Goal: Task Accomplishment & Management: Manage account settings

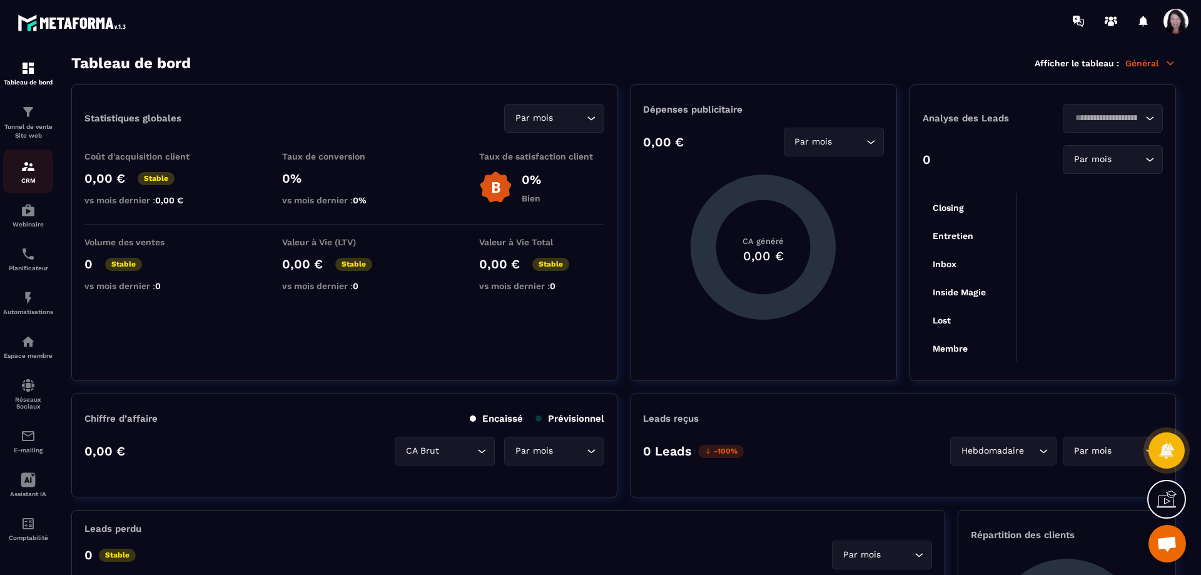
click at [41, 184] on p "CRM" at bounding box center [28, 180] width 50 height 7
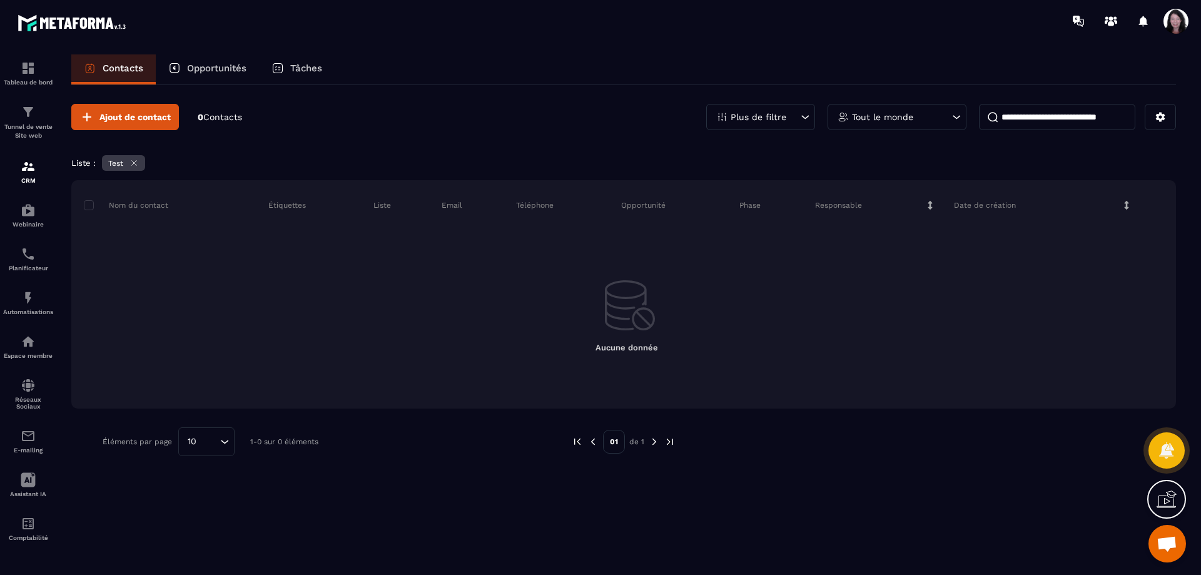
click at [136, 162] on icon at bounding box center [134, 163] width 5 height 5
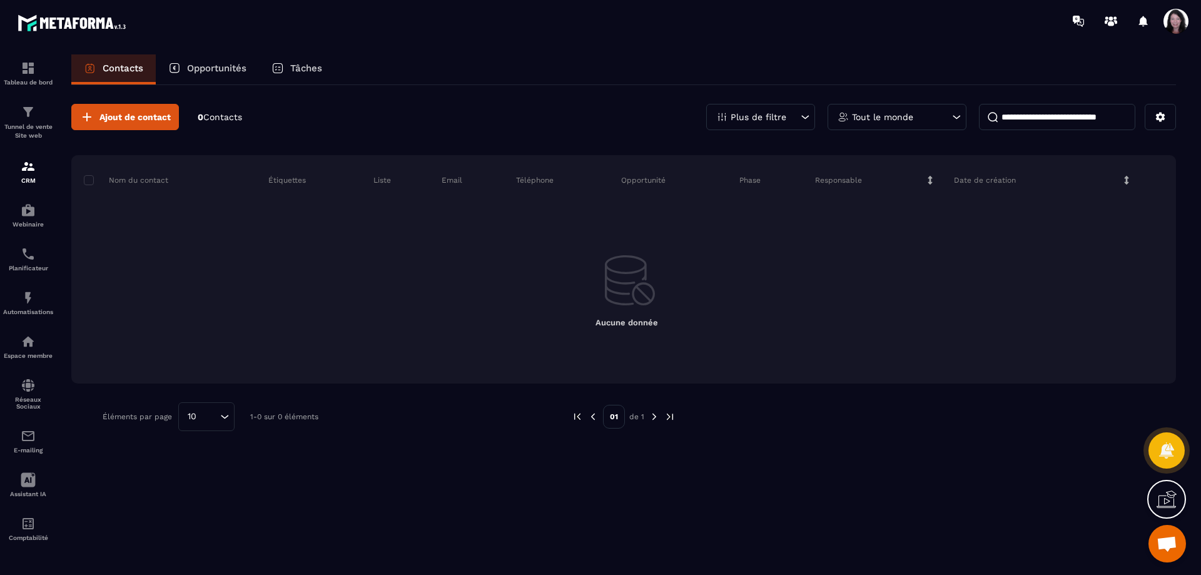
click at [222, 118] on span "Contacts" at bounding box center [222, 117] width 39 height 10
click at [791, 468] on div "Ajout de contact 0 Contacts Plus de filtre Tout le monde Nom du contact Étiquet…" at bounding box center [623, 329] width 1105 height 488
click at [18, 454] on div "E-mailing" at bounding box center [28, 440] width 50 height 25
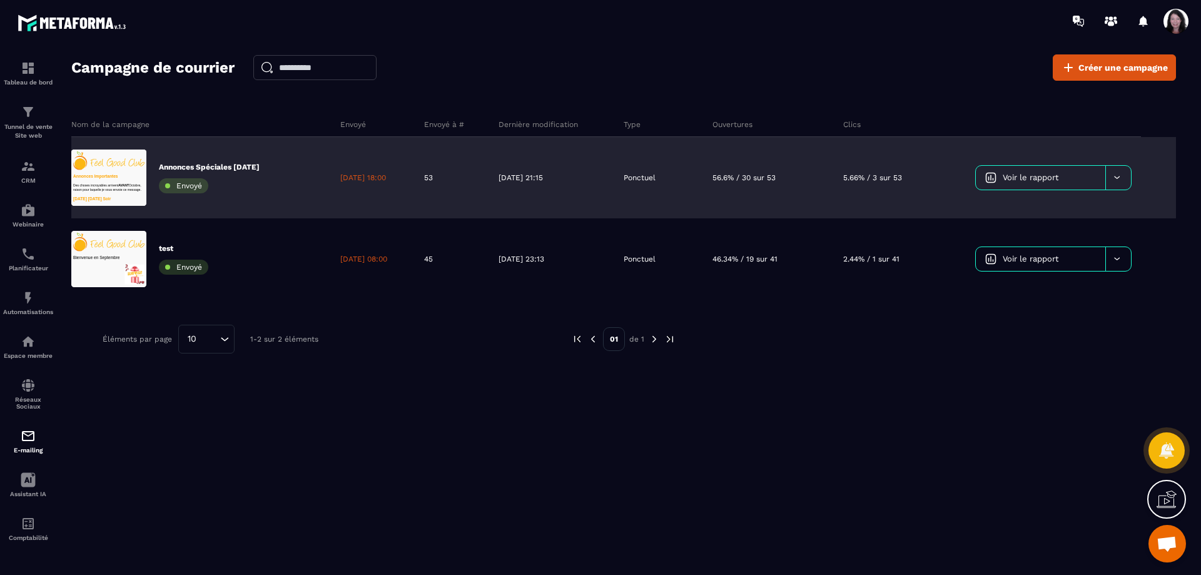
click at [1022, 169] on link "Voir le rapport" at bounding box center [1040, 178] width 129 height 24
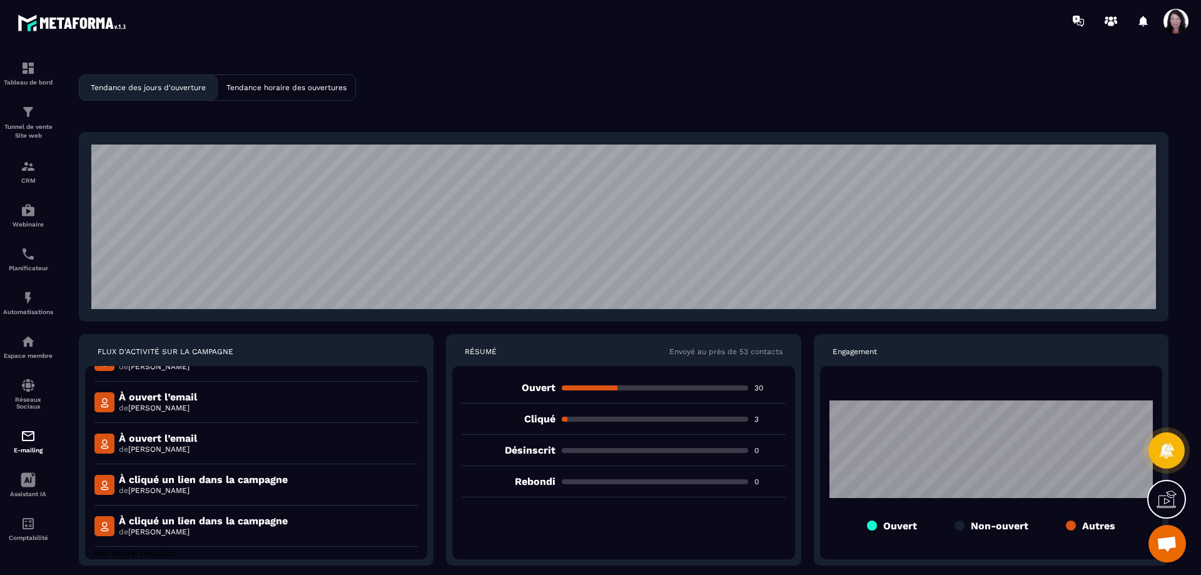
scroll to position [1244, 0]
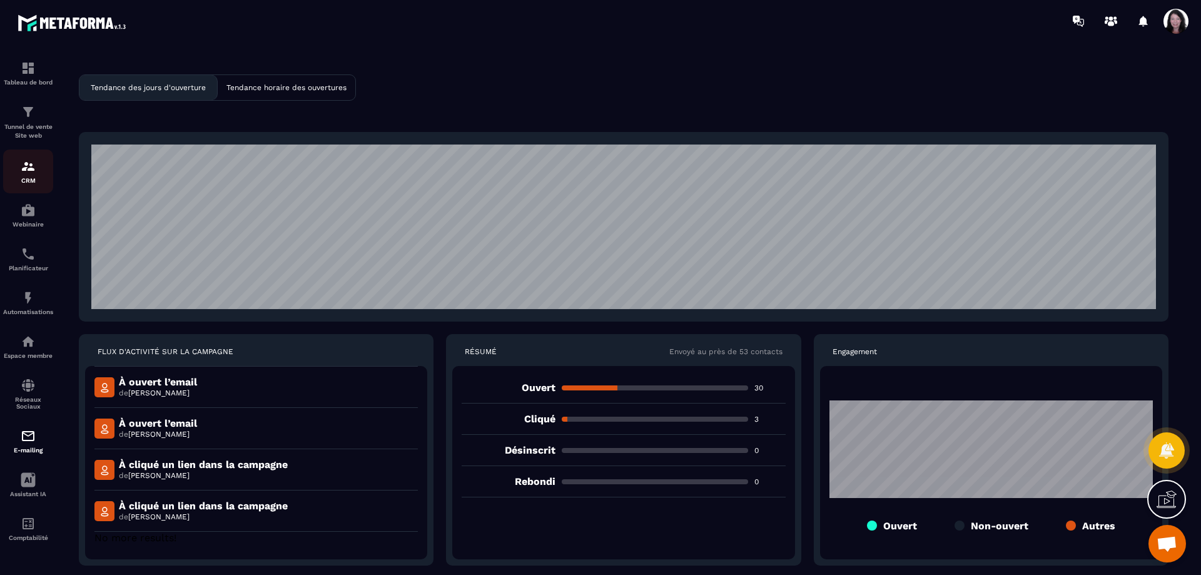
click at [21, 174] on img at bounding box center [28, 166] width 15 height 15
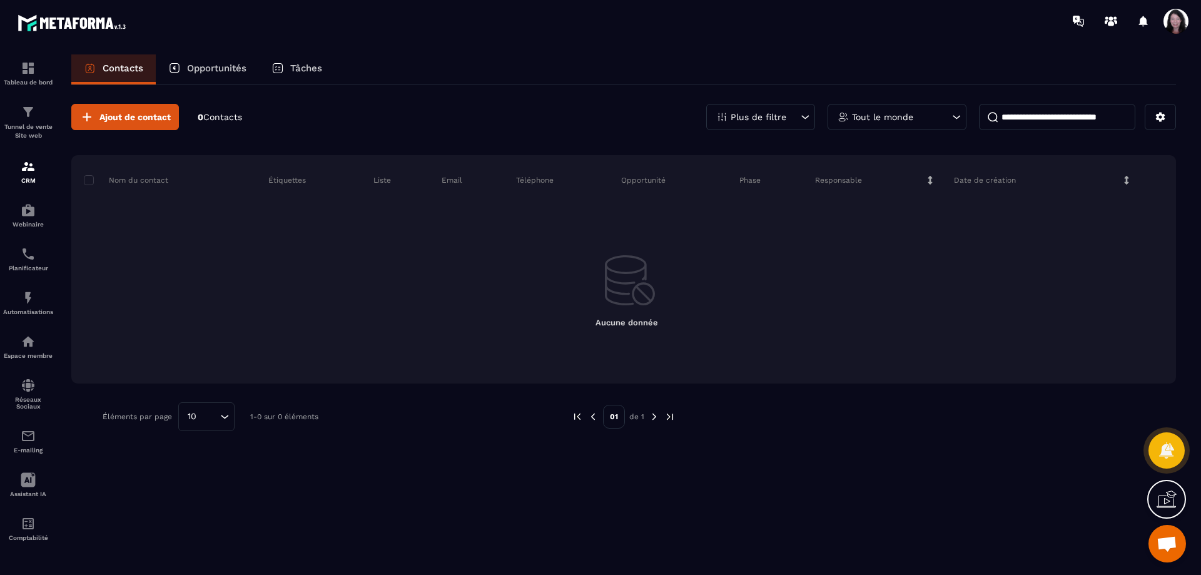
click at [808, 110] on div "Plus de filtre" at bounding box center [760, 117] width 109 height 26
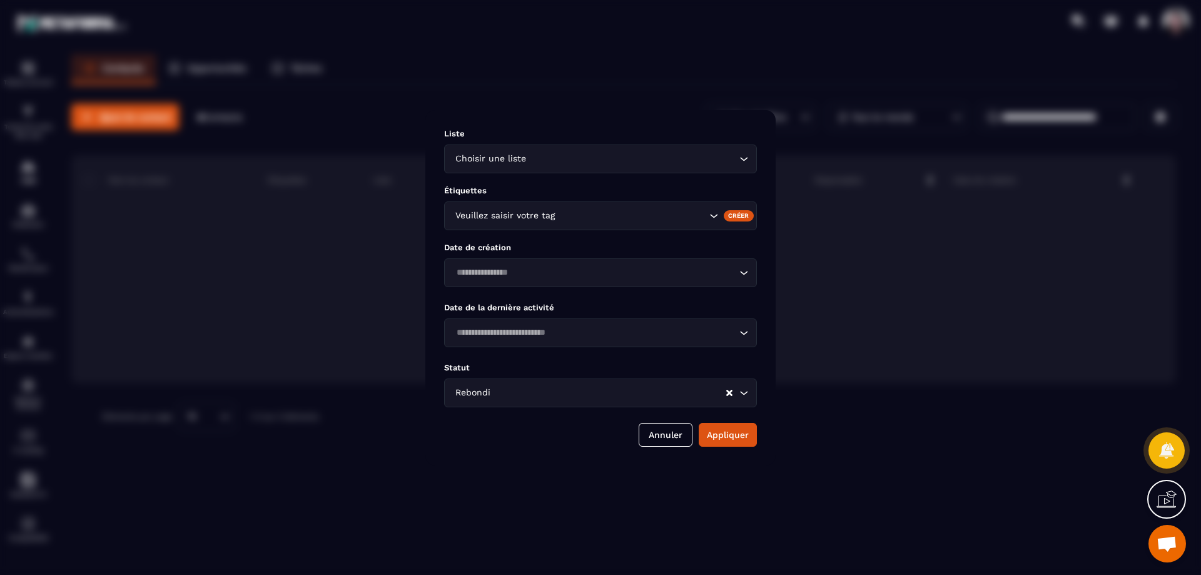
click at [689, 66] on div "Modal window" at bounding box center [600, 287] width 1201 height 575
click at [658, 432] on button "Annuler" at bounding box center [666, 435] width 54 height 24
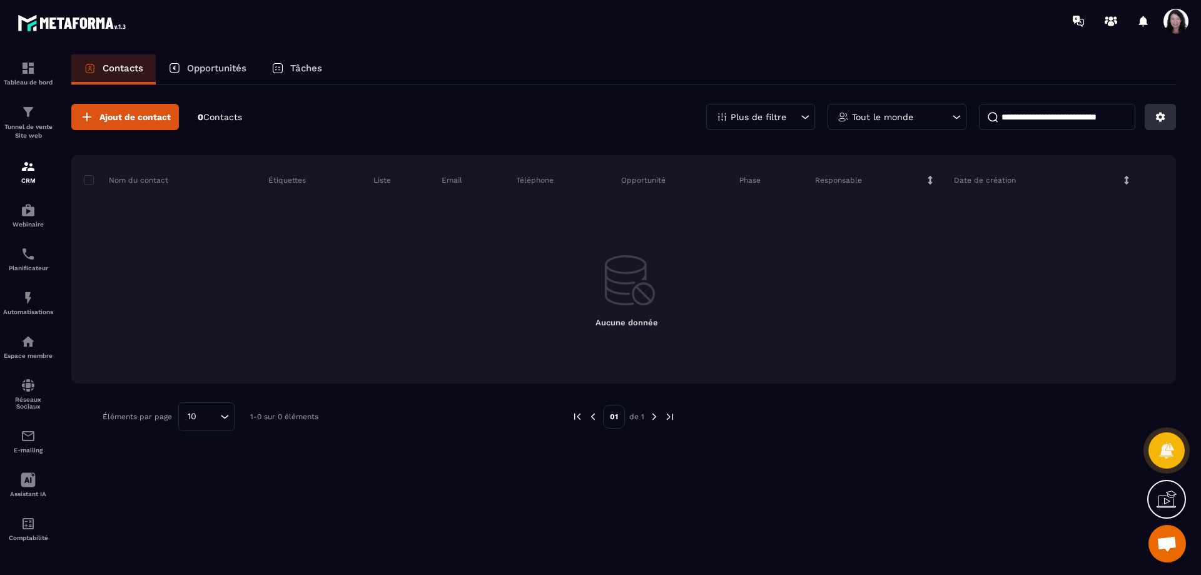
click at [1167, 114] on button at bounding box center [1160, 117] width 31 height 26
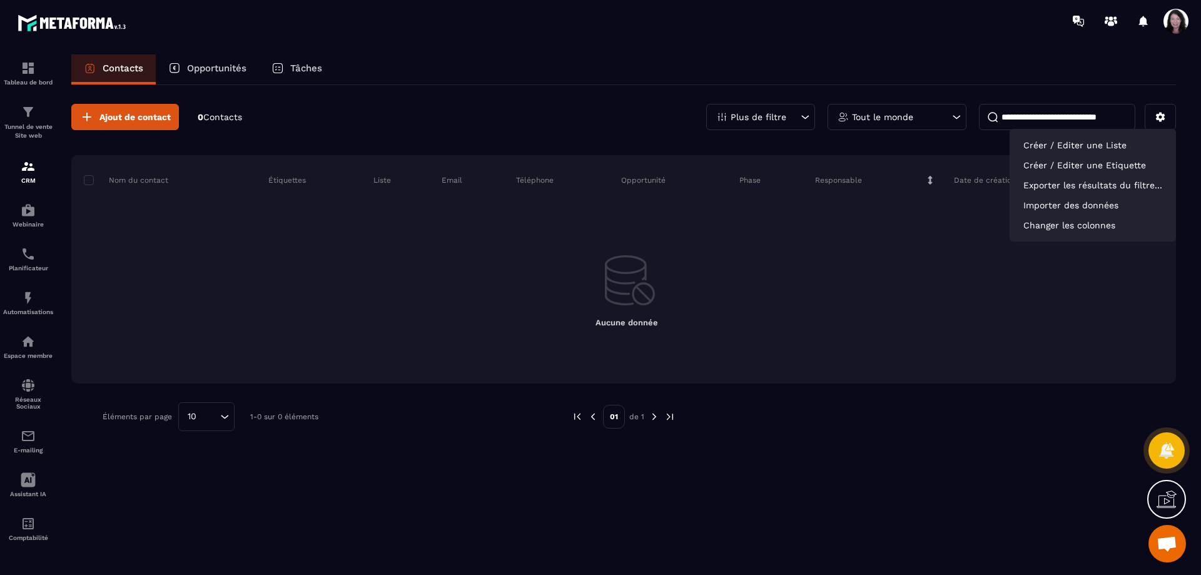
click at [755, 465] on div "Ajout de contact 0 Contacts Plus de filtre Tout le monde Créer / Editer une Lis…" at bounding box center [623, 329] width 1105 height 488
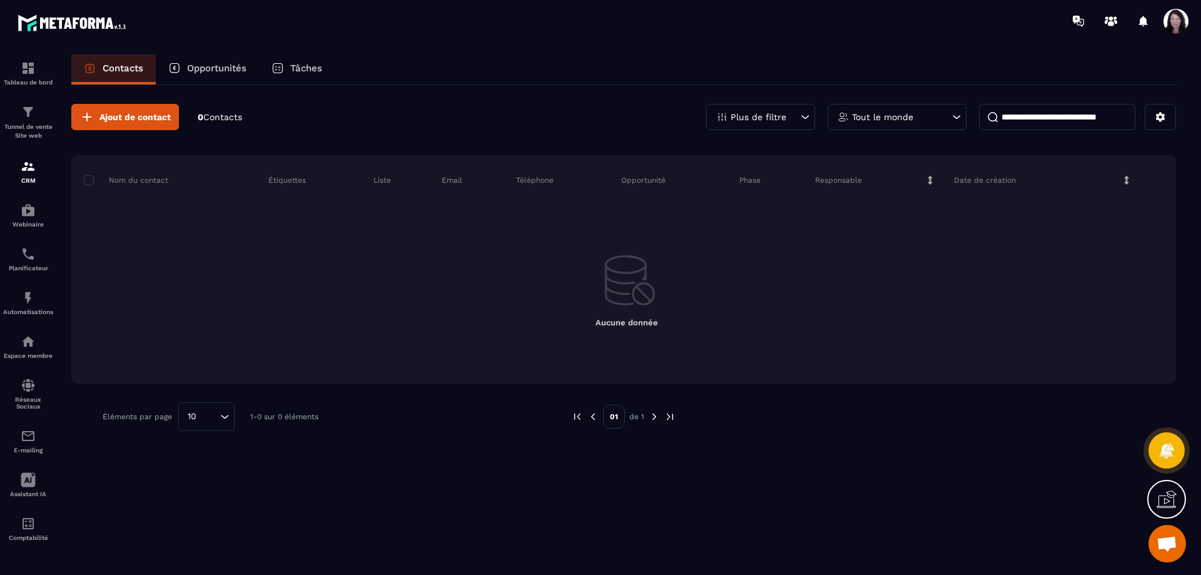
click at [950, 114] on icon at bounding box center [956, 117] width 13 height 13
click at [897, 210] on li "Fantine Paquier" at bounding box center [897, 209] width 139 height 23
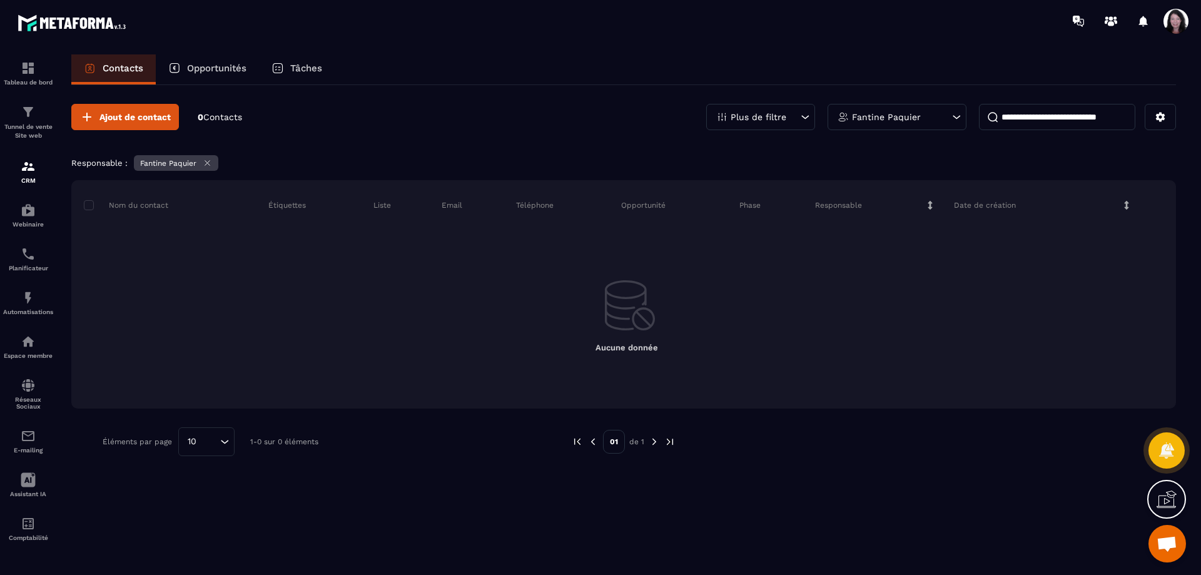
click at [953, 116] on icon at bounding box center [956, 117] width 13 height 13
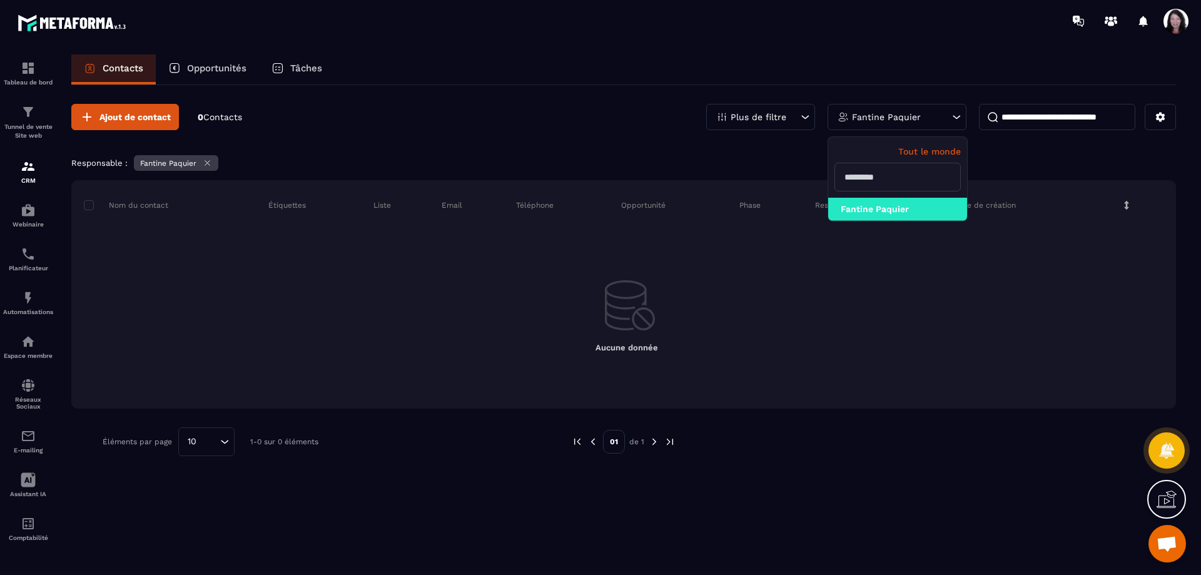
click at [913, 177] on input "text" at bounding box center [897, 177] width 126 height 29
click at [479, 531] on div "Ajout de contact 0 Contacts Plus de filtre Fantine Paquier Tout le monde Fantin…" at bounding box center [623, 329] width 1105 height 488
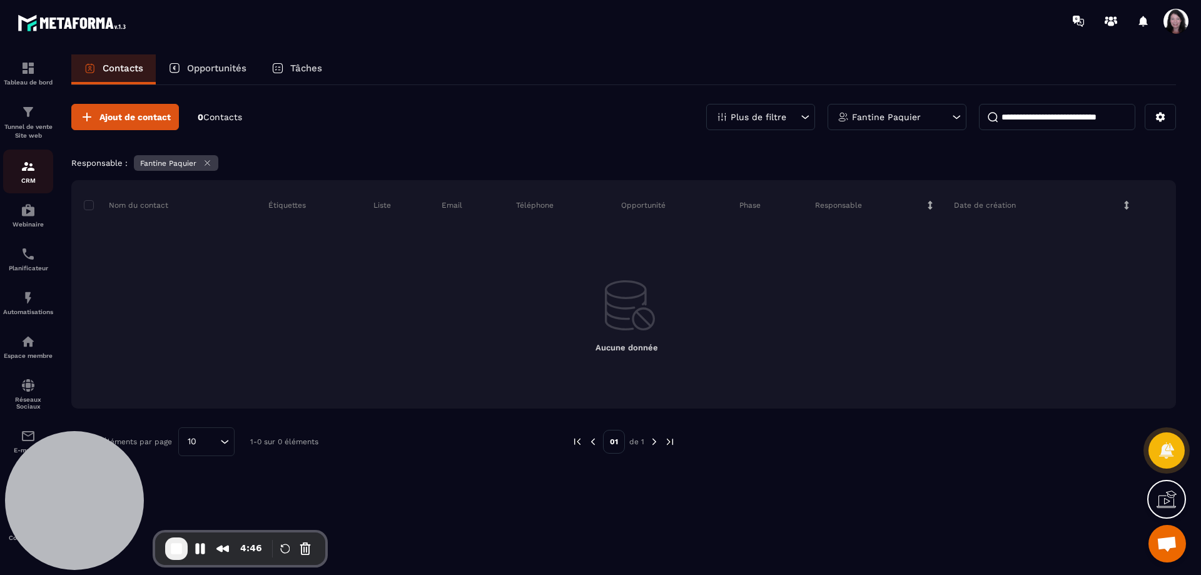
click at [29, 174] on img at bounding box center [28, 166] width 15 height 15
click at [1035, 114] on input at bounding box center [1057, 117] width 156 height 26
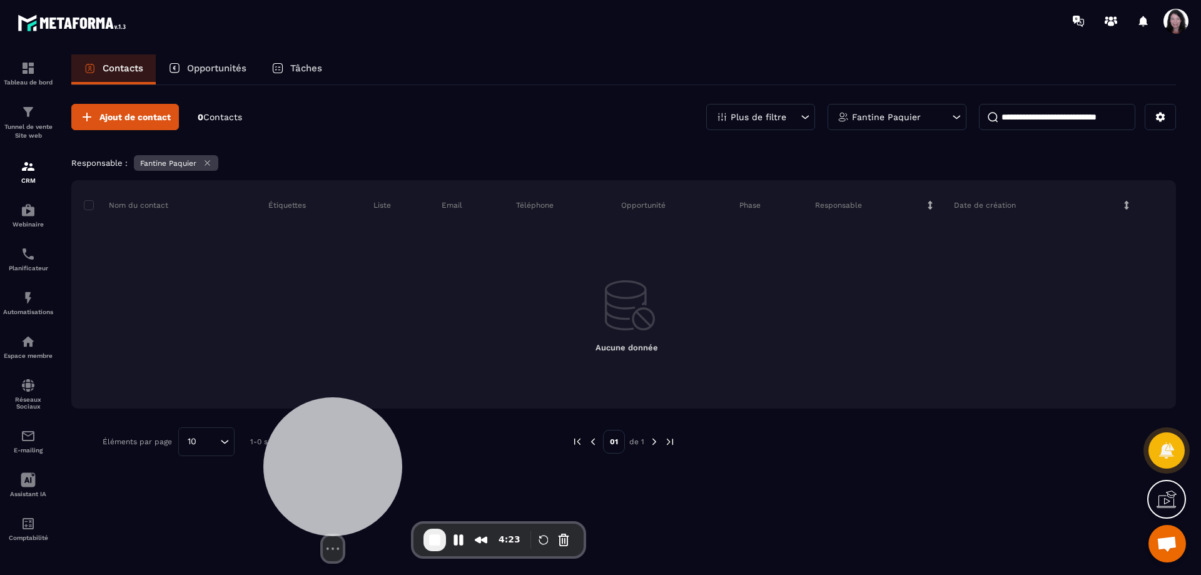
drag, startPoint x: 82, startPoint y: 441, endPoint x: 340, endPoint y: 432, distance: 257.9
click at [340, 432] on div at bounding box center [332, 466] width 139 height 139
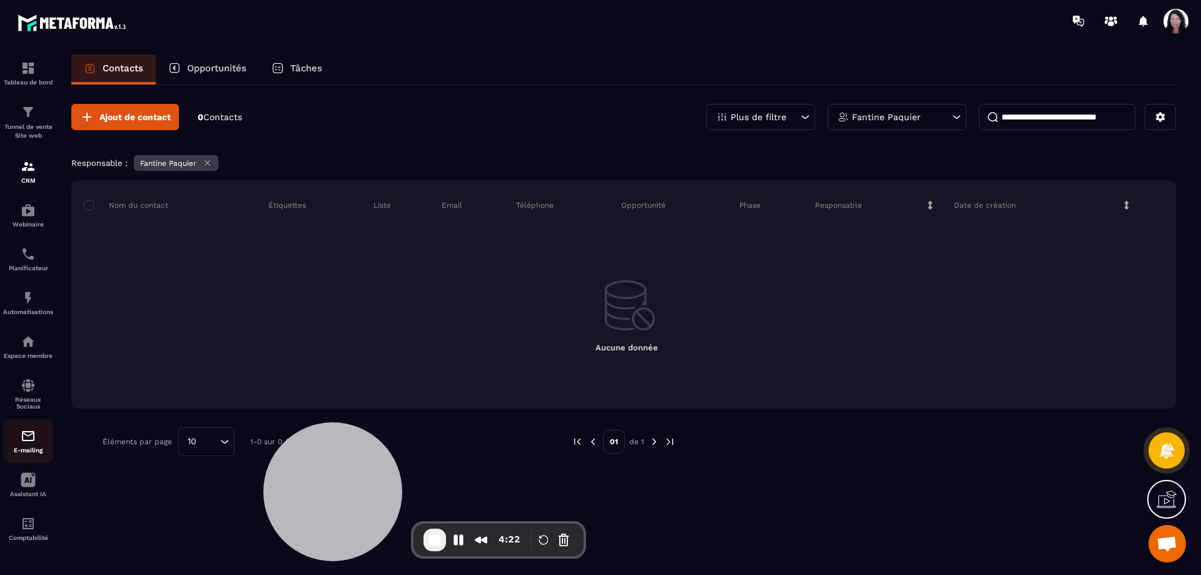
click at [36, 454] on div "E-mailing" at bounding box center [28, 440] width 50 height 25
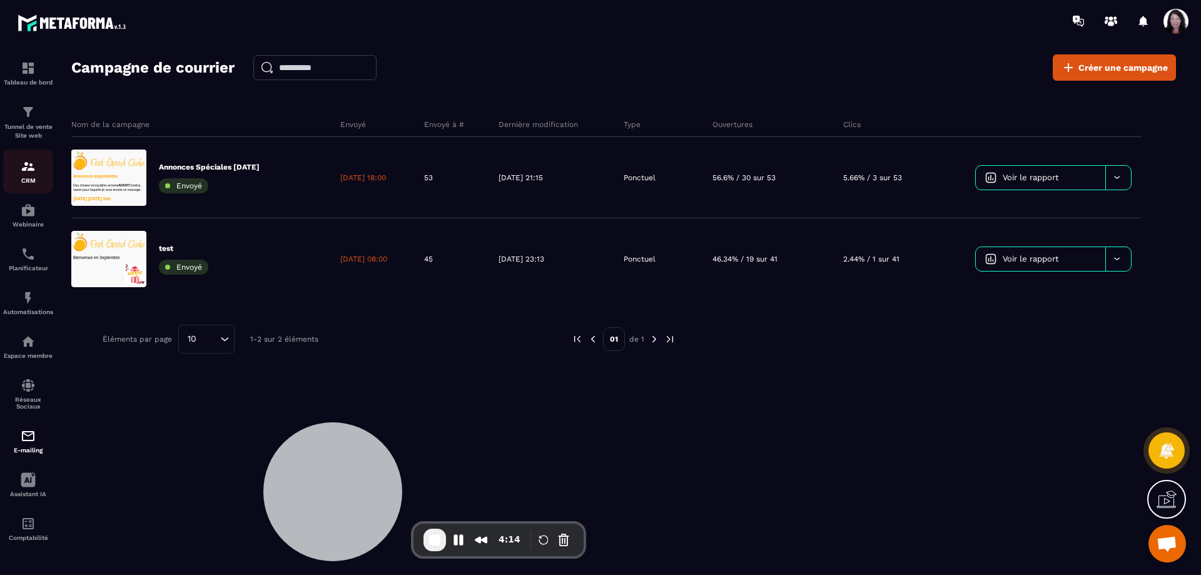
click at [29, 174] on img at bounding box center [28, 166] width 15 height 15
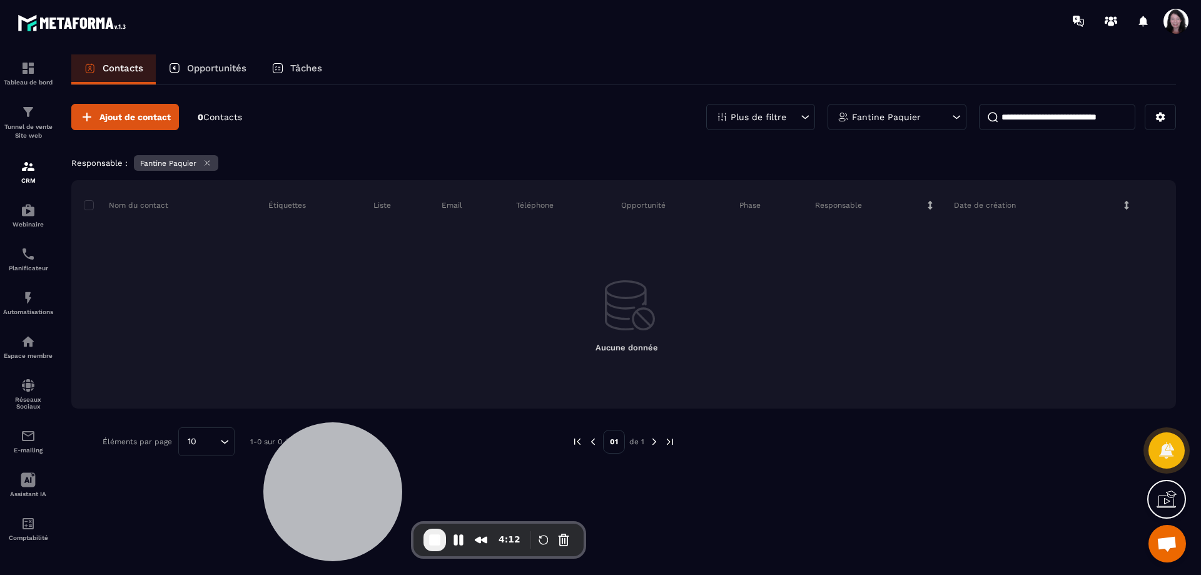
click at [211, 160] on icon at bounding box center [207, 162] width 9 height 9
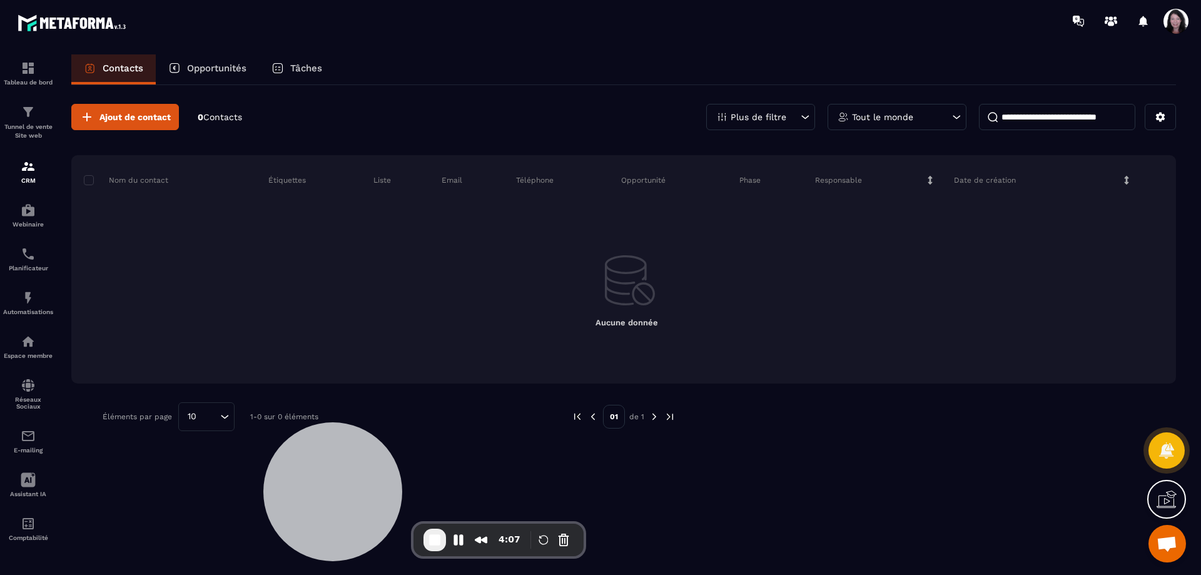
click at [1081, 110] on input at bounding box center [1057, 117] width 156 height 26
type input "******"
click at [1158, 119] on icon at bounding box center [1160, 117] width 9 height 9
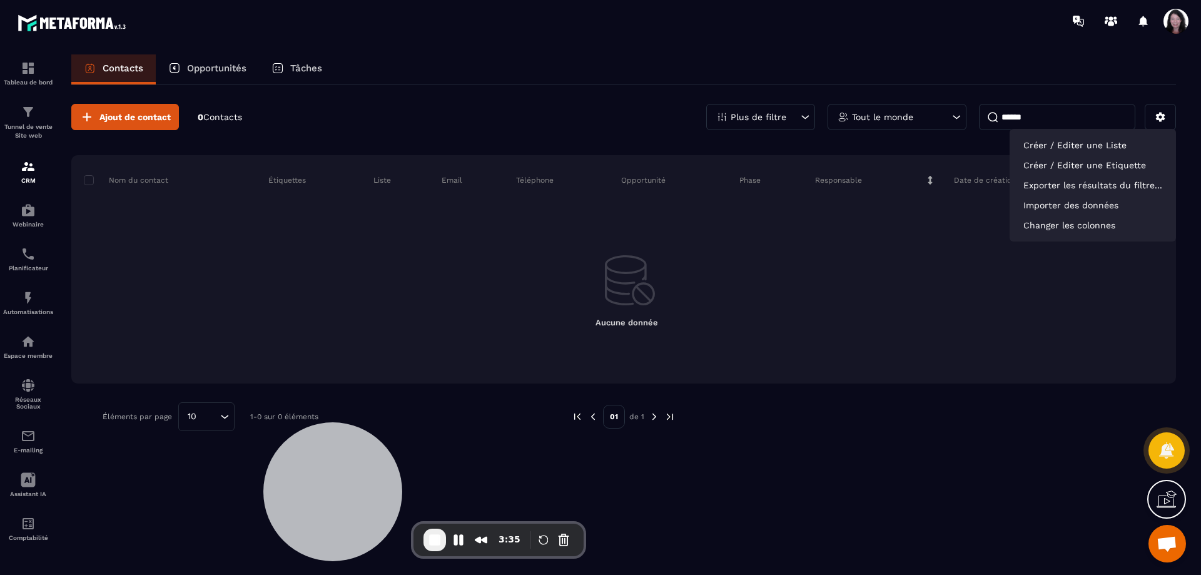
click at [806, 117] on icon at bounding box center [805, 117] width 13 height 13
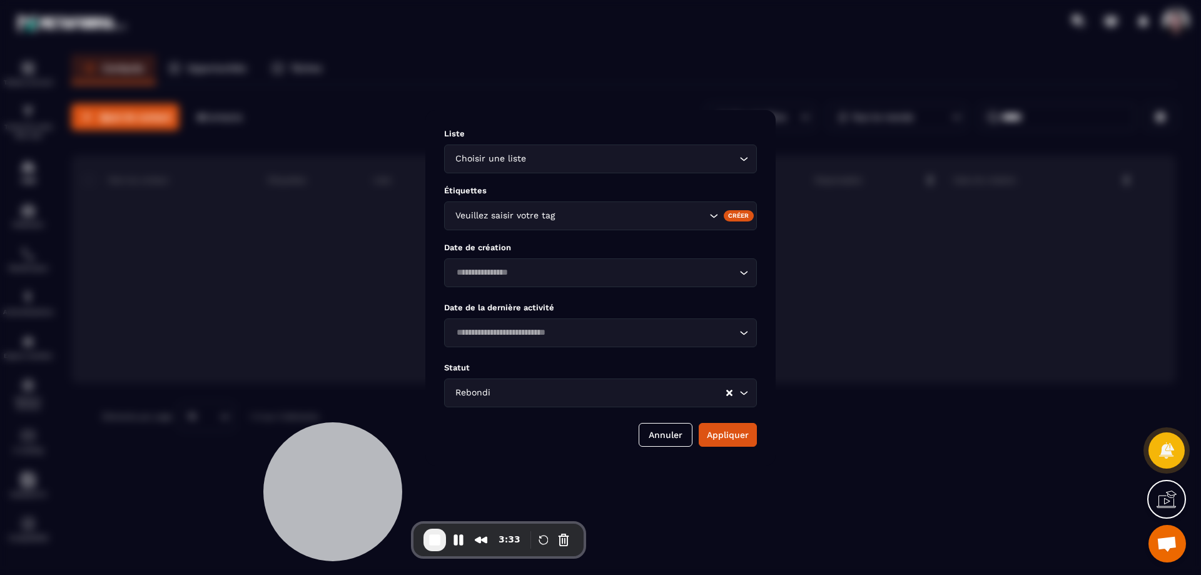
click at [743, 161] on icon "Search for option" at bounding box center [743, 159] width 13 height 13
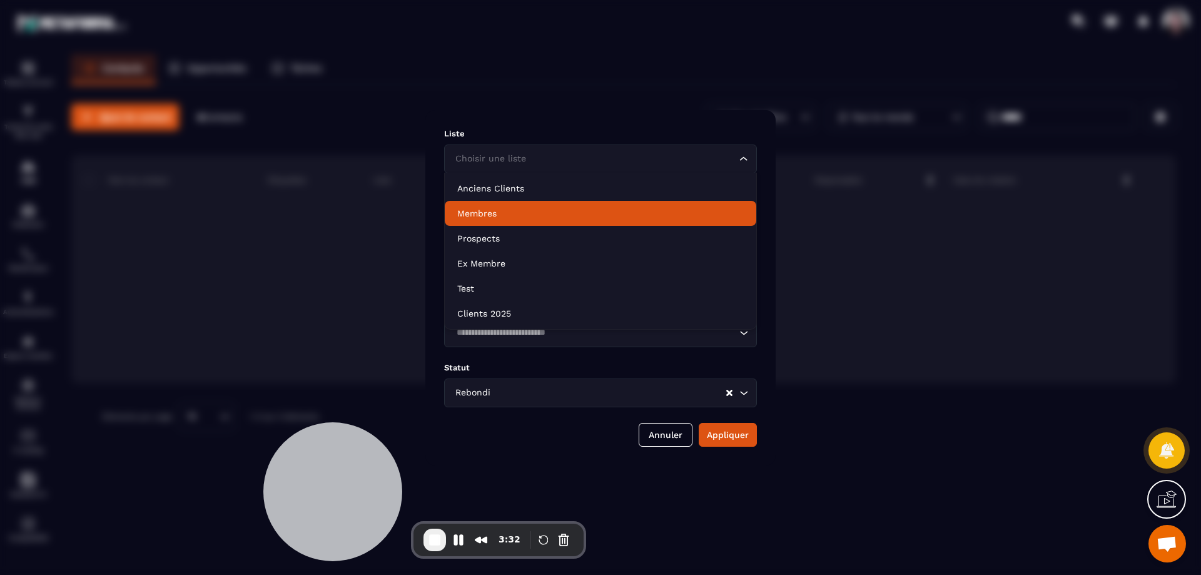
click at [480, 216] on p "Membres" at bounding box center [600, 213] width 286 height 13
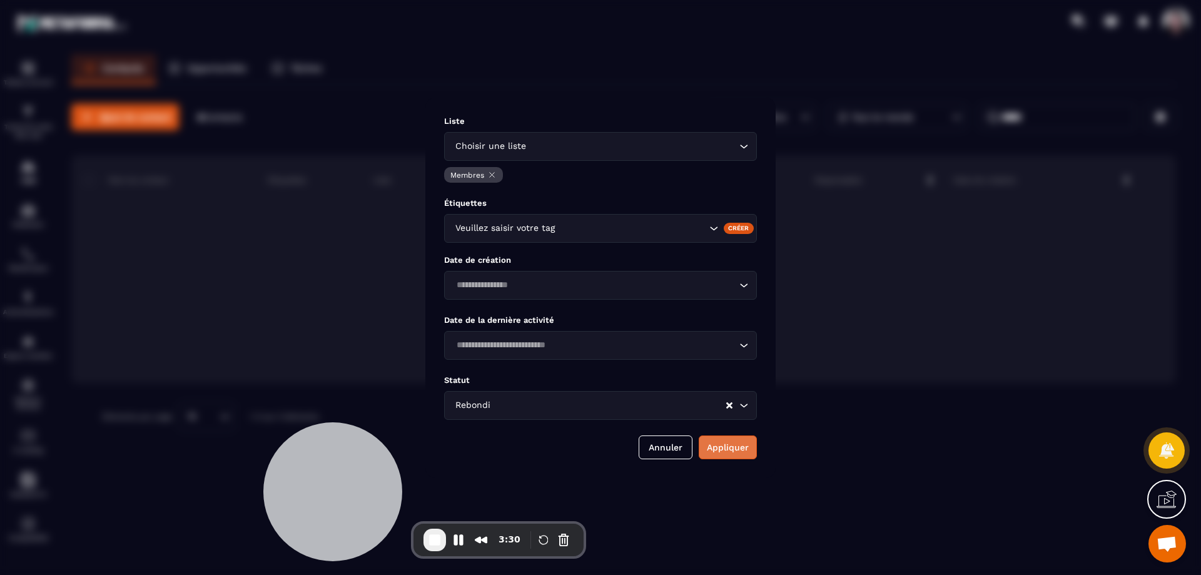
click at [733, 446] on button "Appliquer" at bounding box center [728, 447] width 58 height 24
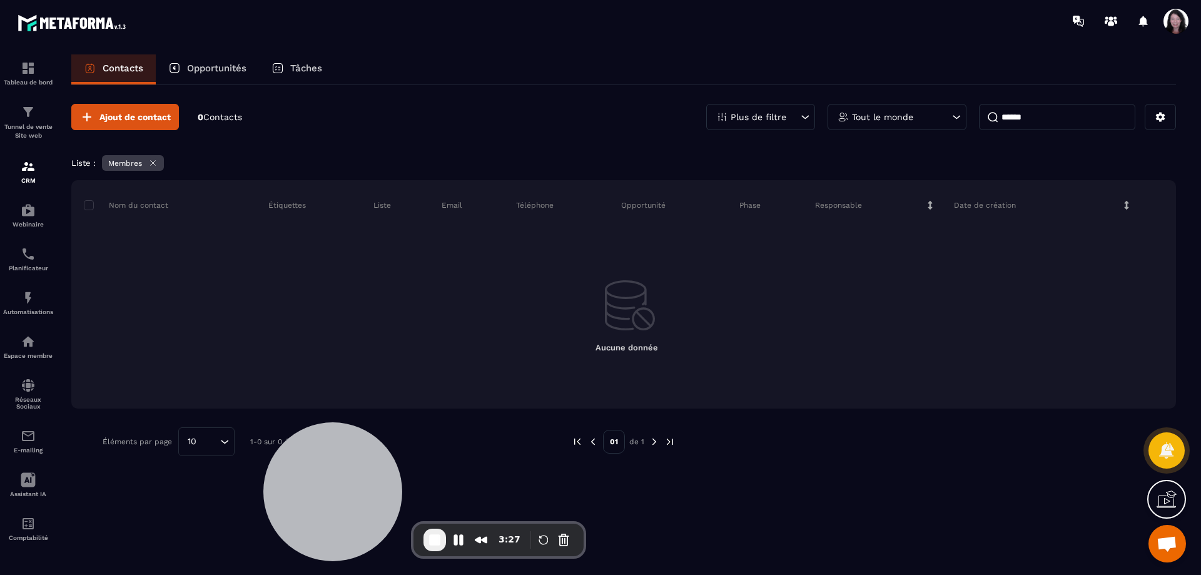
click at [160, 158] on div "Membres" at bounding box center [133, 163] width 62 height 16
click at [155, 159] on icon at bounding box center [152, 162] width 9 height 9
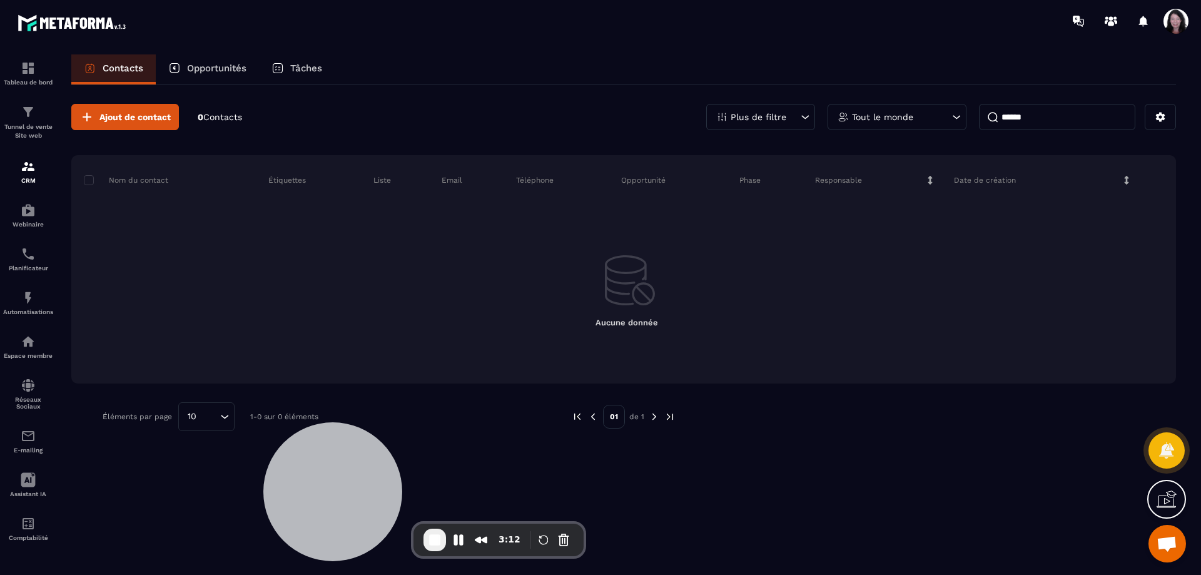
click at [800, 112] on icon at bounding box center [805, 117] width 13 height 13
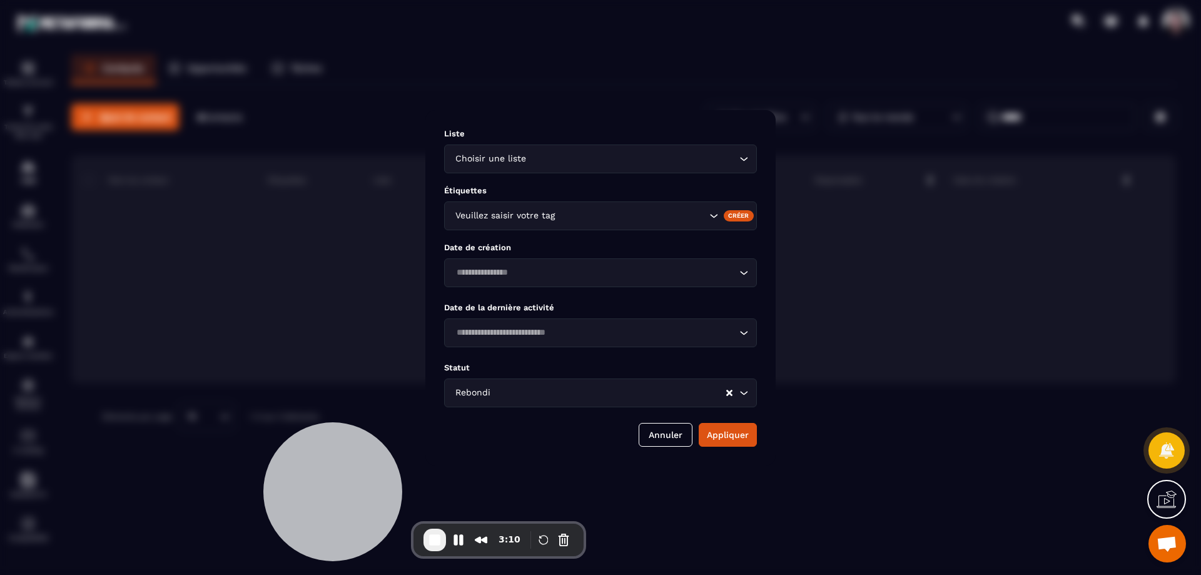
click at [748, 392] on icon "Search for option" at bounding box center [743, 393] width 13 height 13
click at [599, 21] on div "Modal window" at bounding box center [600, 287] width 1201 height 575
click at [644, 439] on button "Annuler" at bounding box center [666, 435] width 54 height 24
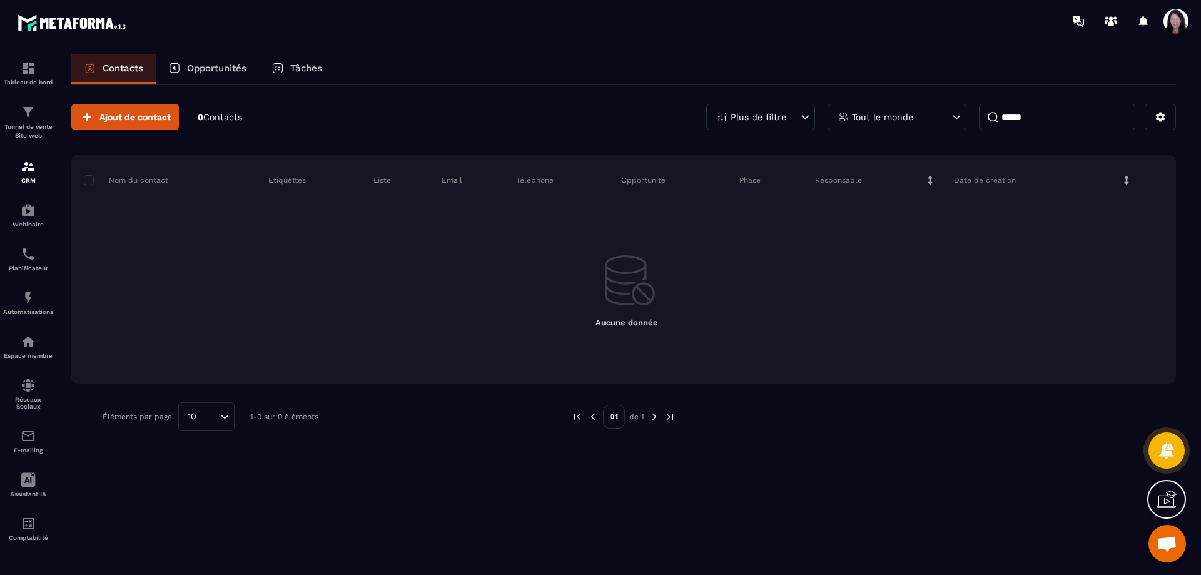
click at [1162, 540] on span "Ouvrir le chat" at bounding box center [1167, 545] width 21 height 18
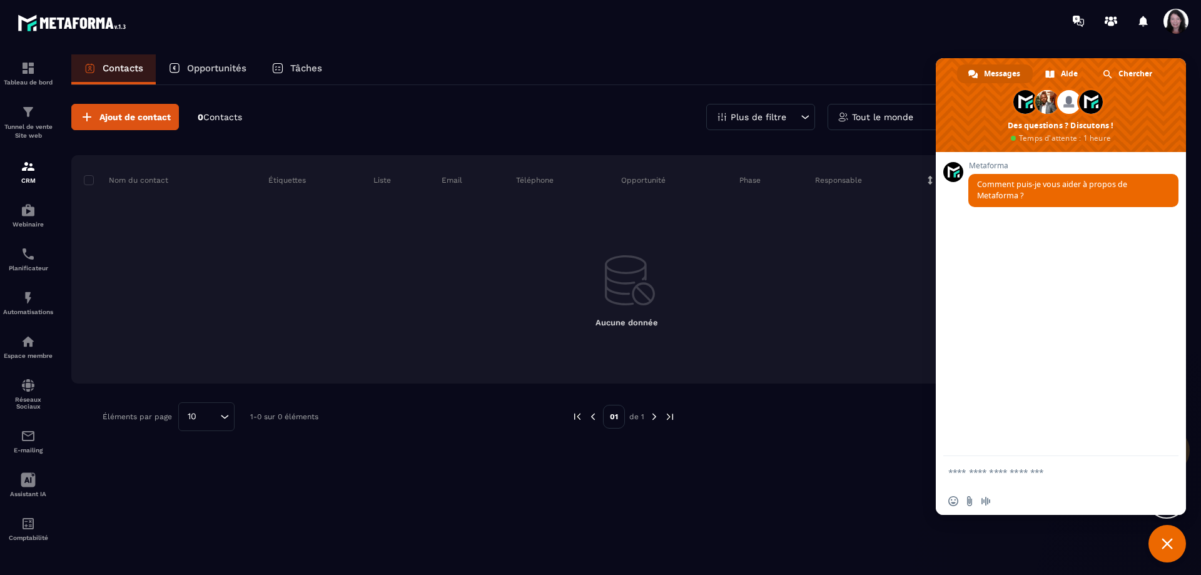
click at [1027, 469] on textarea "Entrez votre message..." at bounding box center [1047, 472] width 198 height 11
paste textarea "**********"
click at [949, 455] on textarea "**********" at bounding box center [1047, 471] width 198 height 34
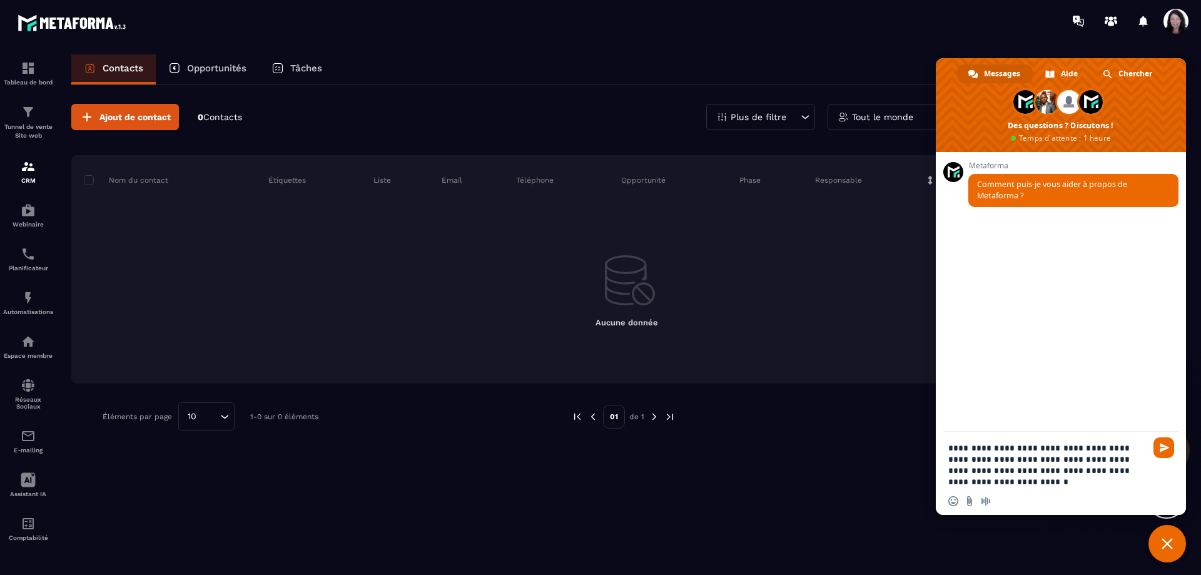
type textarea "**********"
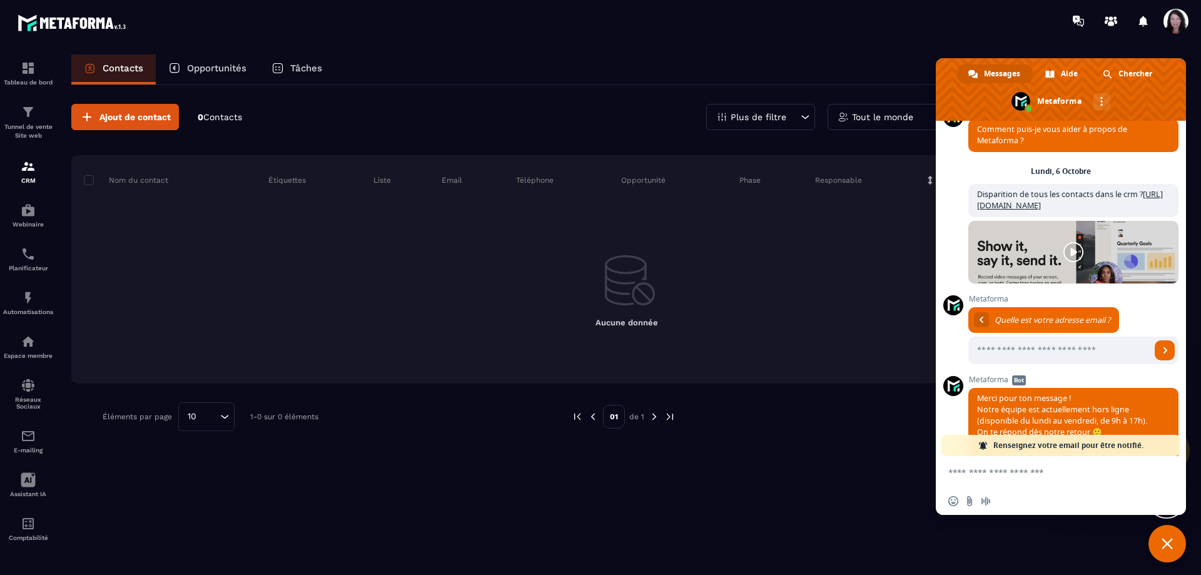
scroll to position [115, 0]
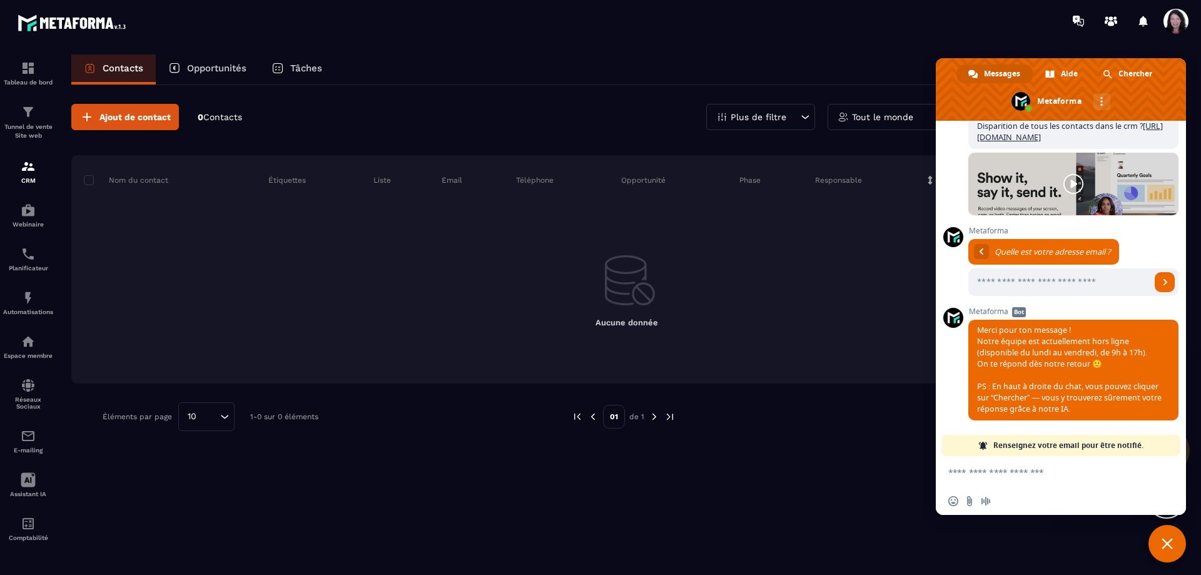
click at [1042, 474] on textarea "Entrez votre message..." at bounding box center [1047, 472] width 198 height 11
type textarea "**********"
click at [1163, 469] on span "Envoyer" at bounding box center [1164, 471] width 9 height 9
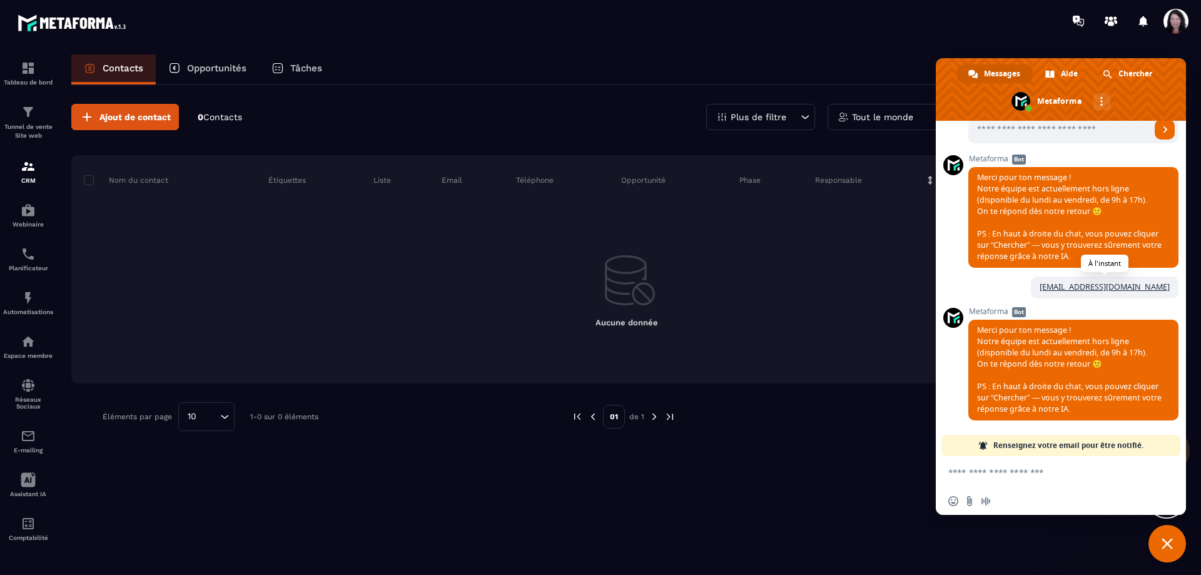
scroll to position [143, 0]
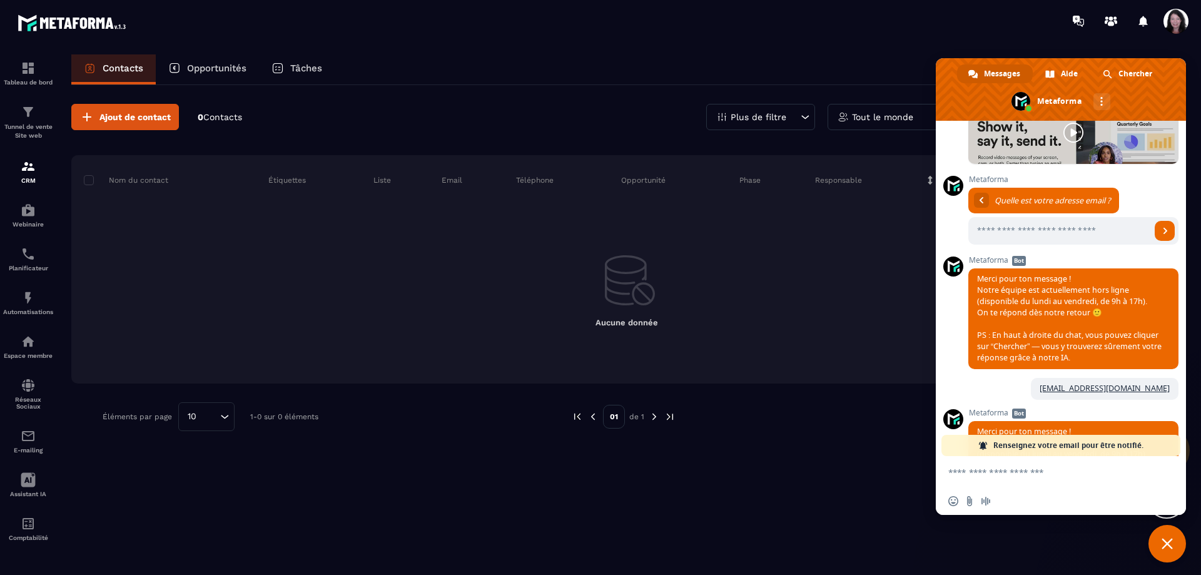
click at [499, 19] on div at bounding box center [674, 21] width 1054 height 42
click at [1164, 540] on span "Fermer le chat" at bounding box center [1167, 543] width 11 height 11
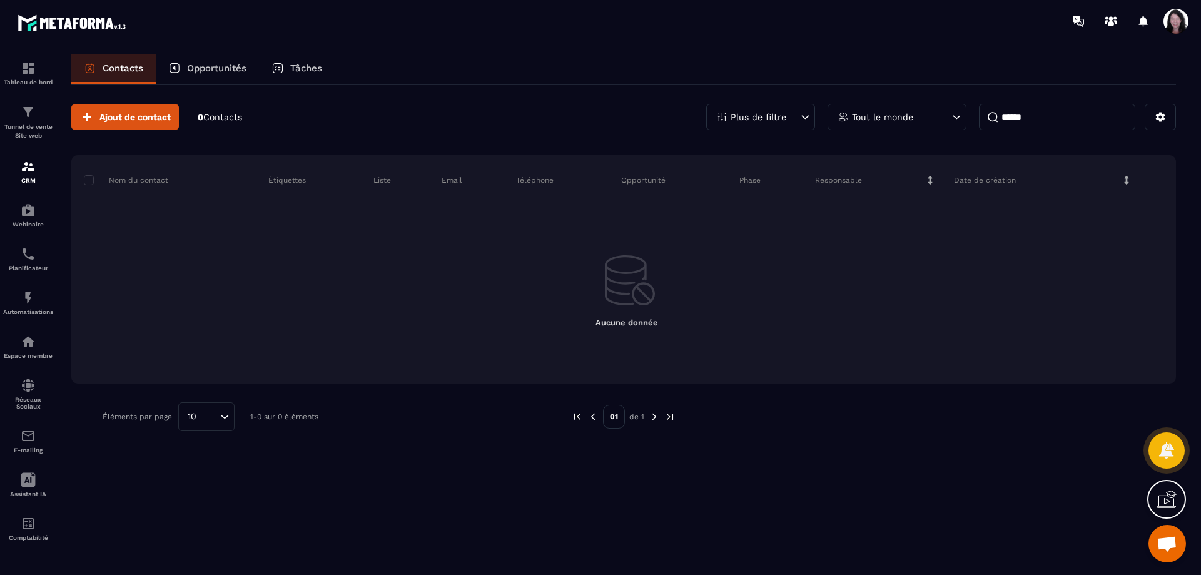
click at [1174, 21] on span at bounding box center [1175, 21] width 25 height 25
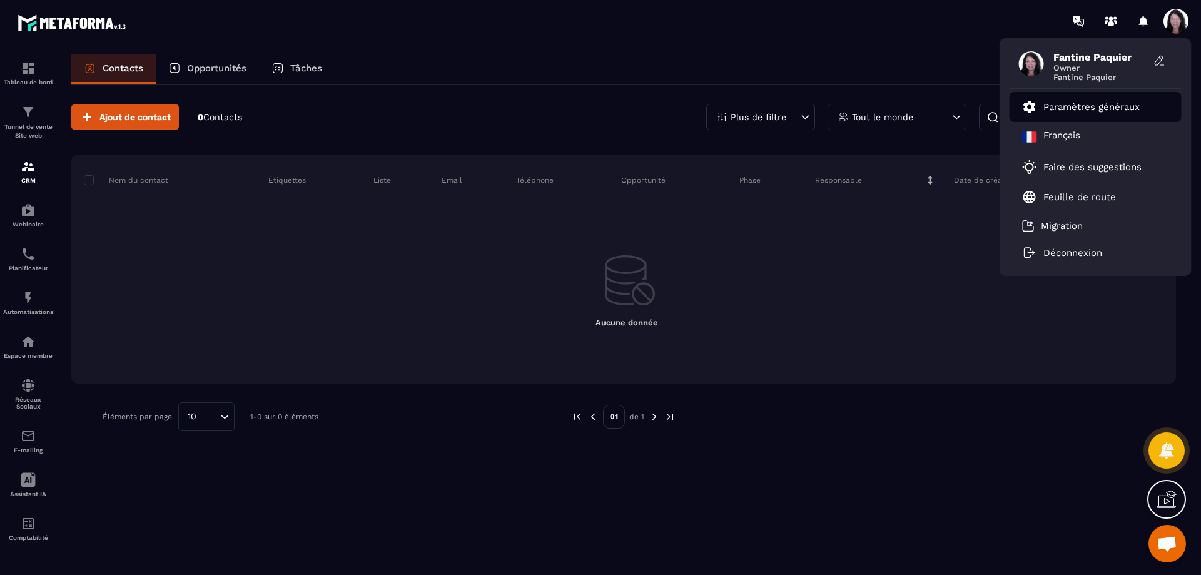
click at [1137, 107] on p "Paramètres généraux" at bounding box center [1091, 106] width 96 height 11
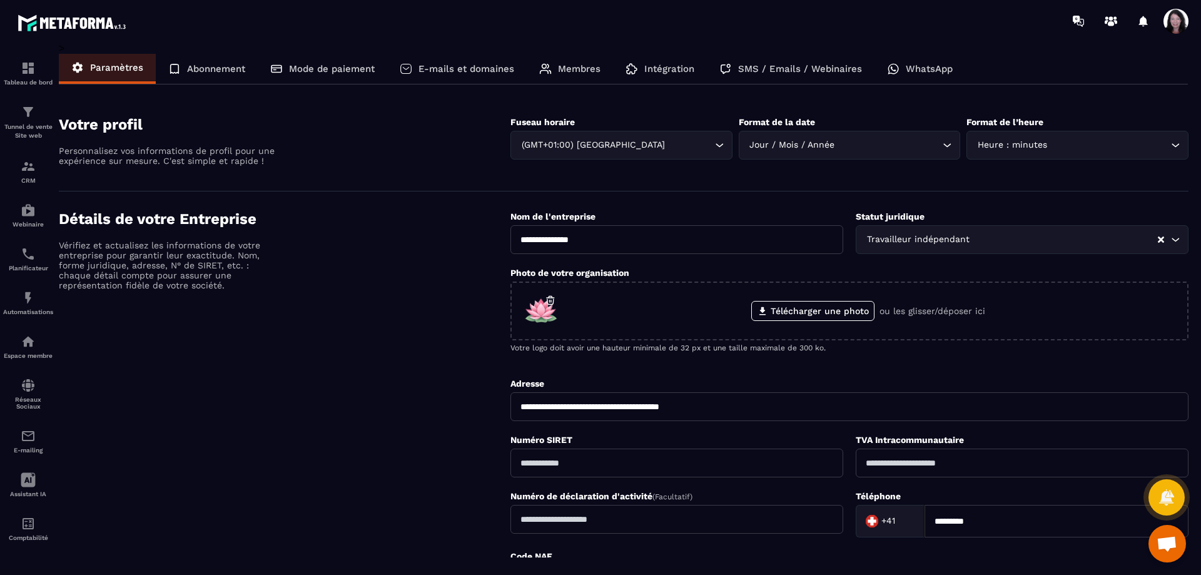
click at [1180, 18] on span at bounding box center [1175, 21] width 25 height 25
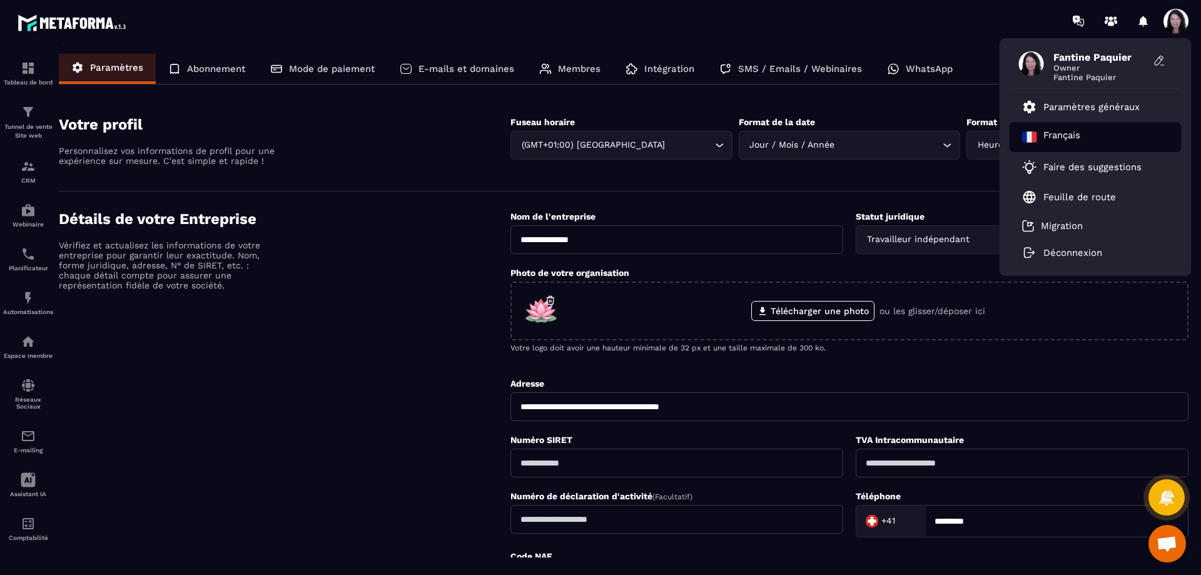
click at [1080, 141] on p "Français" at bounding box center [1061, 136] width 37 height 15
